Goal: Information Seeking & Learning: Learn about a topic

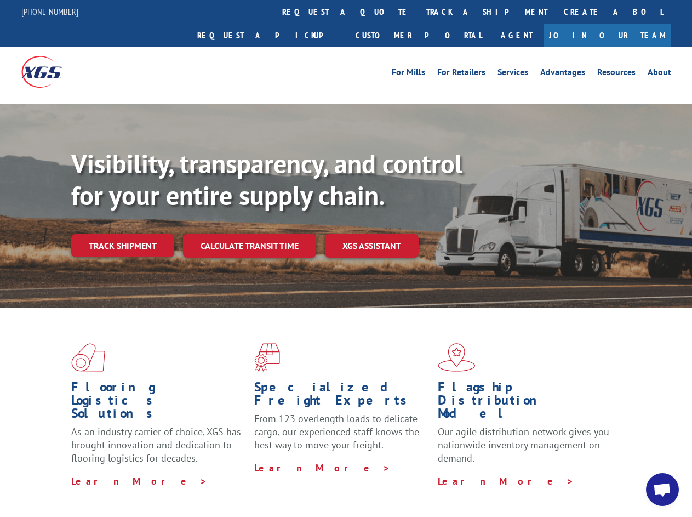
click at [346, 258] on div "Visibility, transparency, and control for your entire supply chain. Track shipm…" at bounding box center [381, 224] width 621 height 153
click at [313, 380] on h1 "Specialized Freight Experts" at bounding box center [341, 396] width 175 height 32
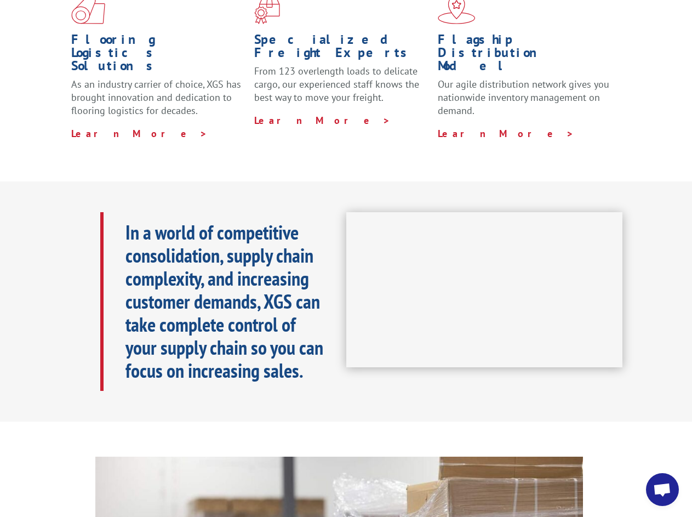
click at [382, 33] on h1 "Specialized Freight Experts" at bounding box center [341, 49] width 175 height 32
click at [451, 33] on h1 "Flagship Distribution Model" at bounding box center [525, 55] width 175 height 45
click at [122, 221] on div "In a world of competitive consolidation, supply chain complexity, and increasin…" at bounding box center [223, 301] width 246 height 179
click at [249, 221] on b "In a world of competitive consolidation, supply chain complexity, and increasin…" at bounding box center [224, 301] width 198 height 164
click at [662, 489] on span "Open chat" at bounding box center [662, 490] width 18 height 15
